Goal: Task Accomplishment & Management: Complete application form

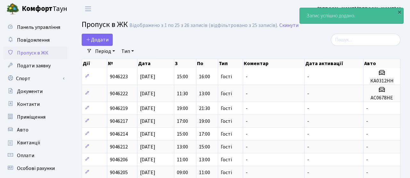
select select "25"
click at [107, 37] on span "Додати" at bounding box center [97, 39] width 23 height 7
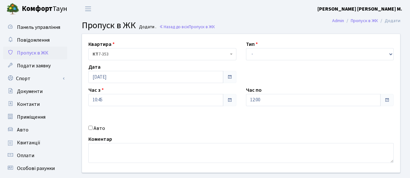
click at [96, 124] on div "Квартира <b>КТ</b>&nbsp;&nbsp;&nbsp;&nbsp;7-353 <b>КТ</b>&nbsp;&nbsp;&nbsp;&nbs…" at bounding box center [241, 103] width 328 height 138
click at [89, 128] on input "Авто" at bounding box center [90, 128] width 4 height 4
checkbox input "true"
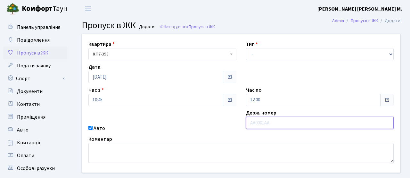
paste input "КА9930КТ"
type input "КА9930КТ"
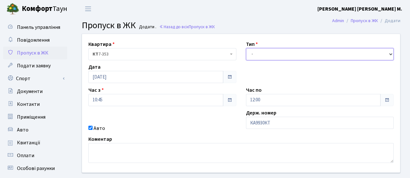
click at [262, 52] on select "- Доставка Таксі Гості Сервіс" at bounding box center [320, 54] width 148 height 12
select select "3"
click at [246, 48] on select "- Доставка Таксі Гості Сервіс" at bounding box center [320, 54] width 148 height 12
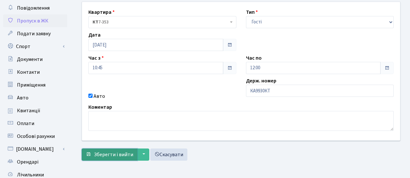
click at [109, 151] on span "Зберегти і вийти" at bounding box center [113, 154] width 39 height 7
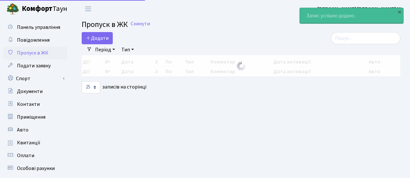
select select "25"
